Goal: Find specific page/section: Find specific page/section

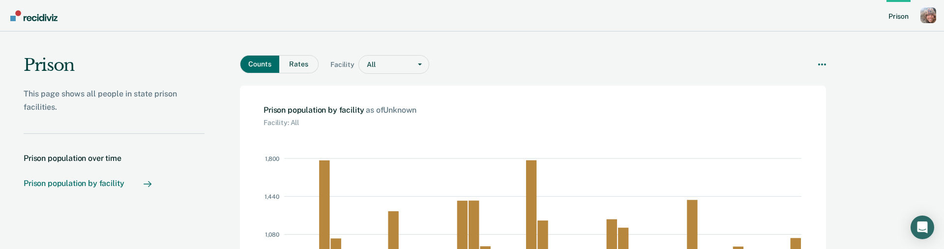
click at [929, 17] on div "Profile dropdown button" at bounding box center [928, 15] width 16 height 16
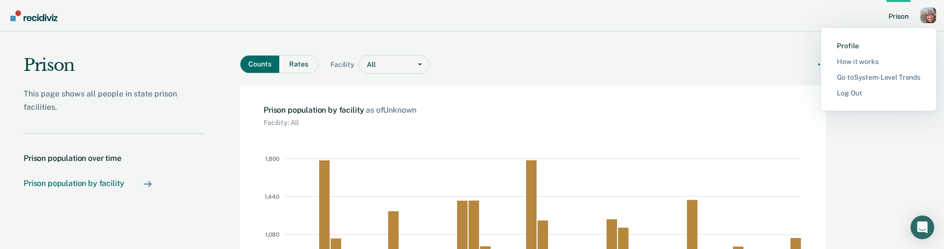
click at [844, 45] on link "Profile" at bounding box center [879, 46] width 84 height 8
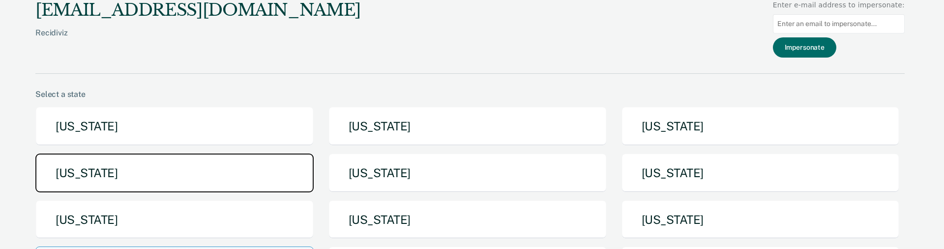
click at [184, 174] on button "[US_STATE]" at bounding box center [174, 172] width 278 height 39
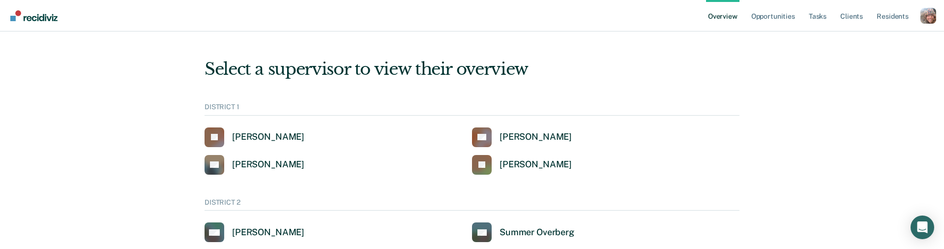
click at [928, 19] on div "Profile dropdown button" at bounding box center [928, 16] width 16 height 16
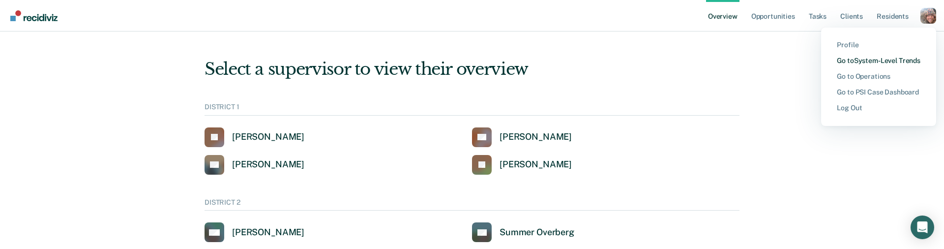
click at [879, 61] on link "Go to System-Level Trends" at bounding box center [879, 61] width 84 height 8
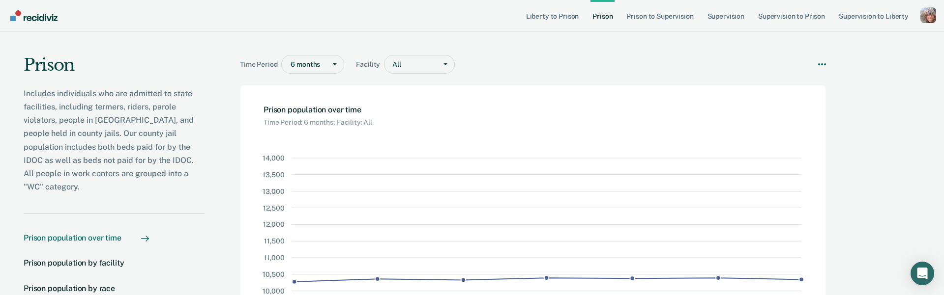
click at [162, 134] on p "Includes individuals who are admitted to state facilities, including termers, r…" at bounding box center [114, 140] width 181 height 107
click at [157, 129] on p "Includes individuals who are admitted to state facilities, including termers, r…" at bounding box center [114, 140] width 181 height 107
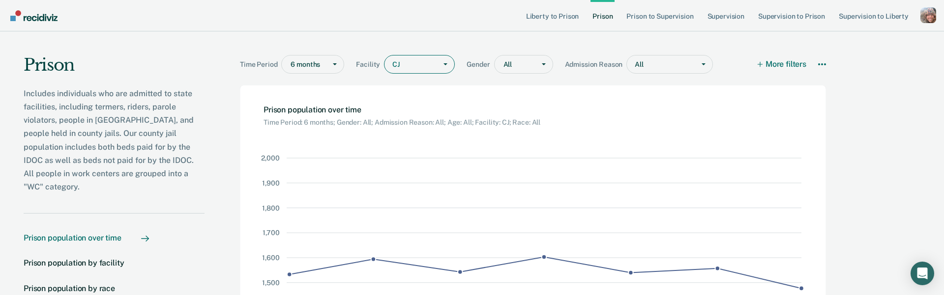
click at [140, 132] on p "Includes individuals who are admitted to state facilities, including termers, r…" at bounding box center [114, 140] width 181 height 107
